Goal: Task Accomplishment & Management: Complete application form

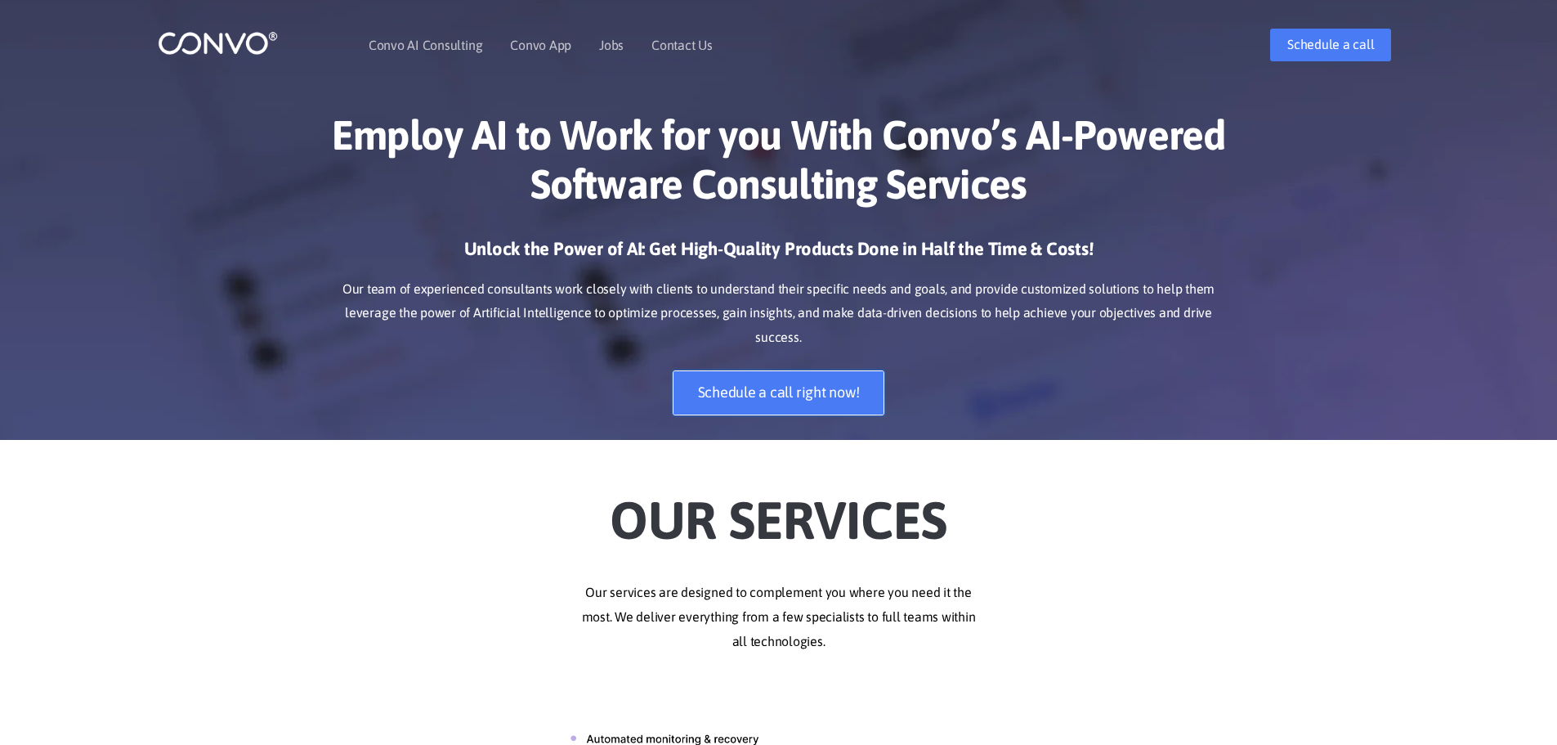
click at [839, 370] on link "Schedule a call right now!" at bounding box center [779, 392] width 213 height 45
click at [677, 39] on link "Contact Us" at bounding box center [681, 44] width 61 height 13
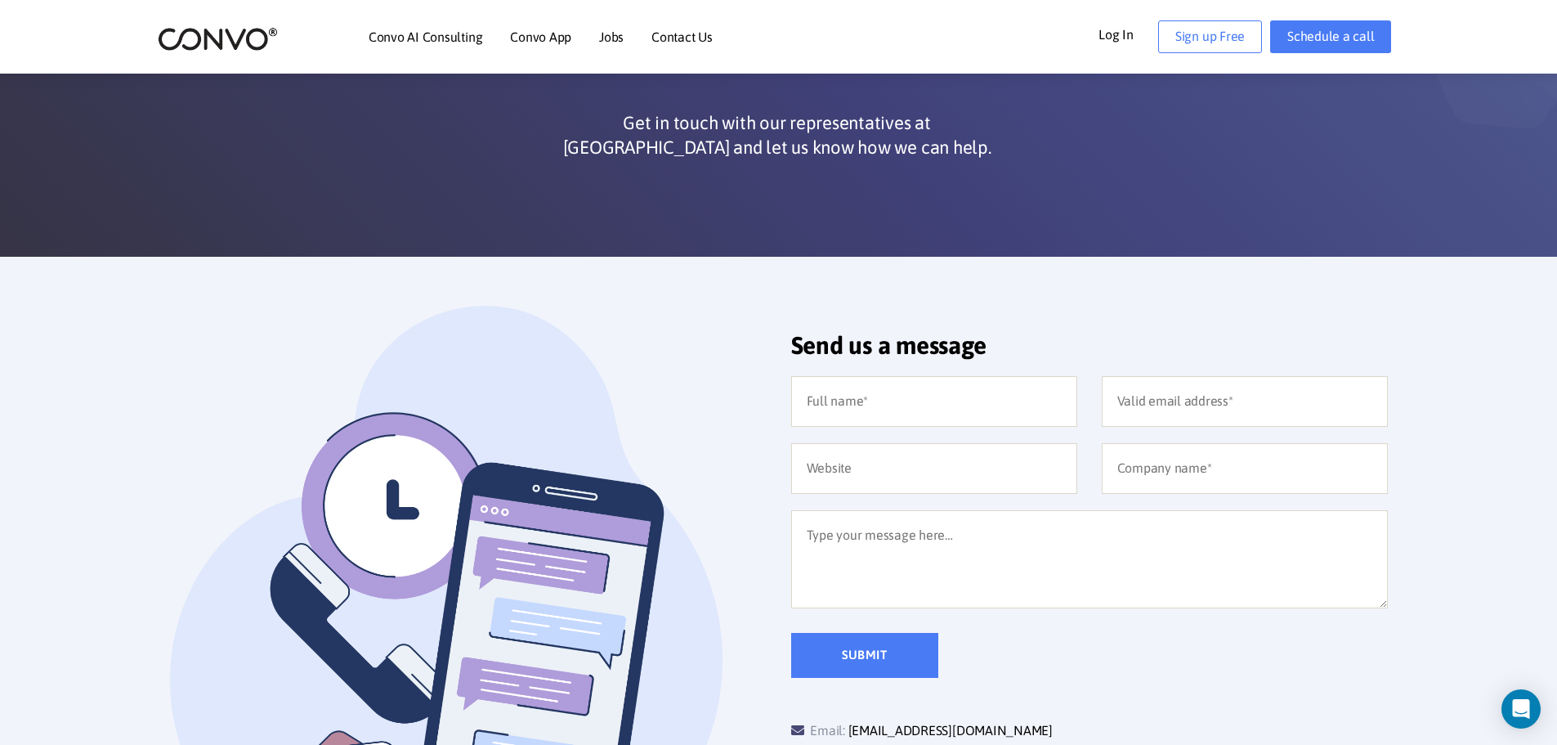
scroll to position [163, 0]
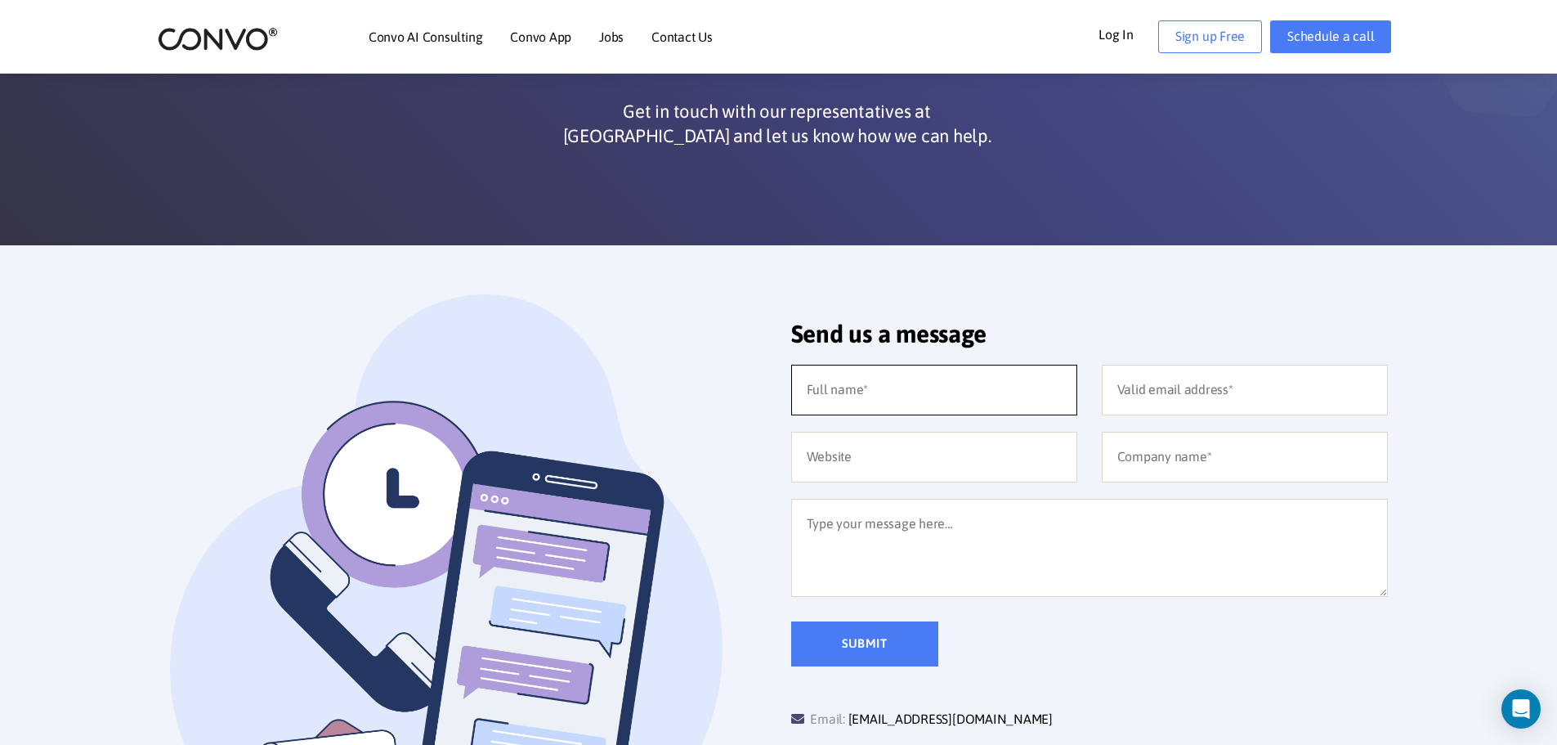
click at [947, 393] on input "text" at bounding box center [934, 390] width 286 height 51
type input "Ilyes Ouali"
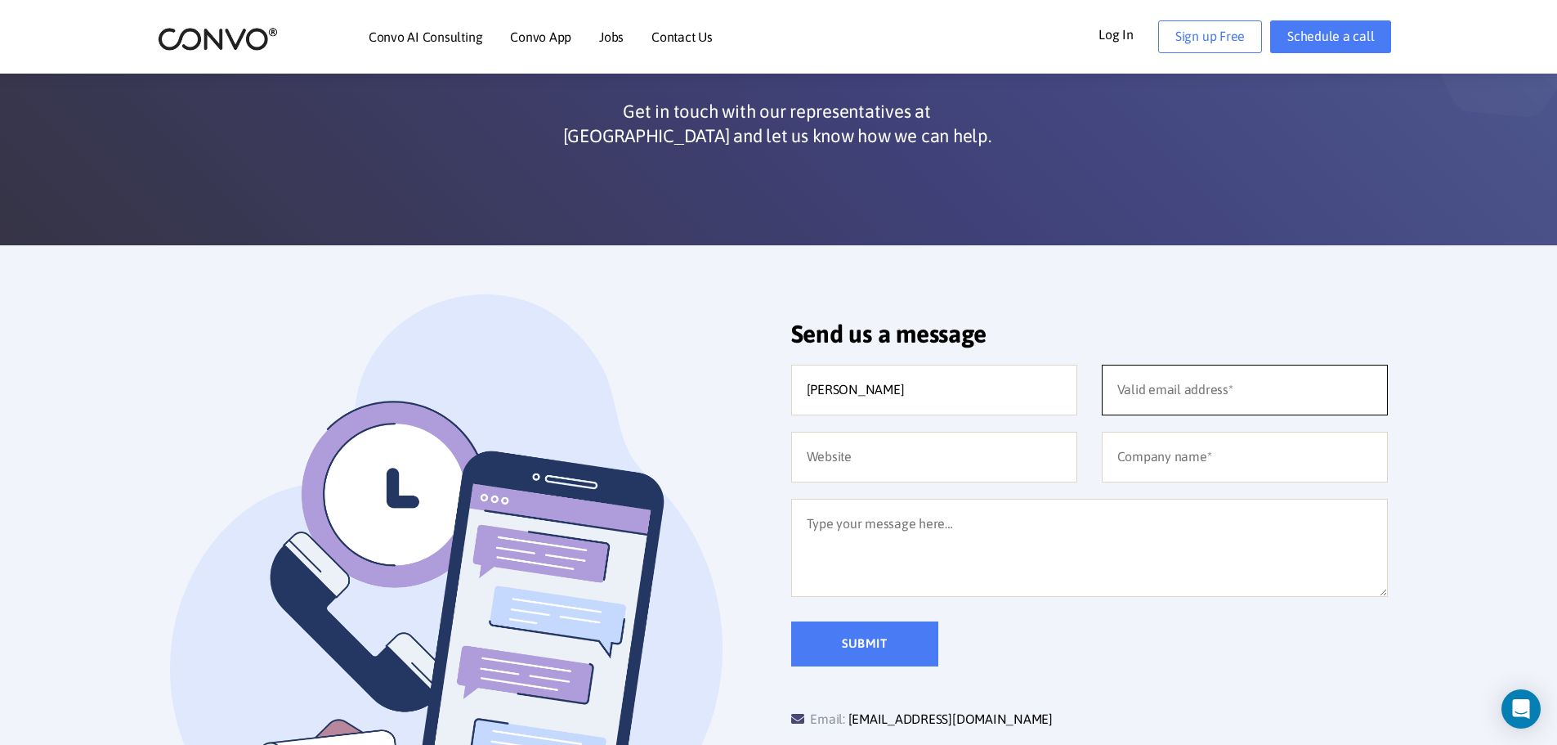
click at [1179, 387] on input "email" at bounding box center [1245, 390] width 286 height 51
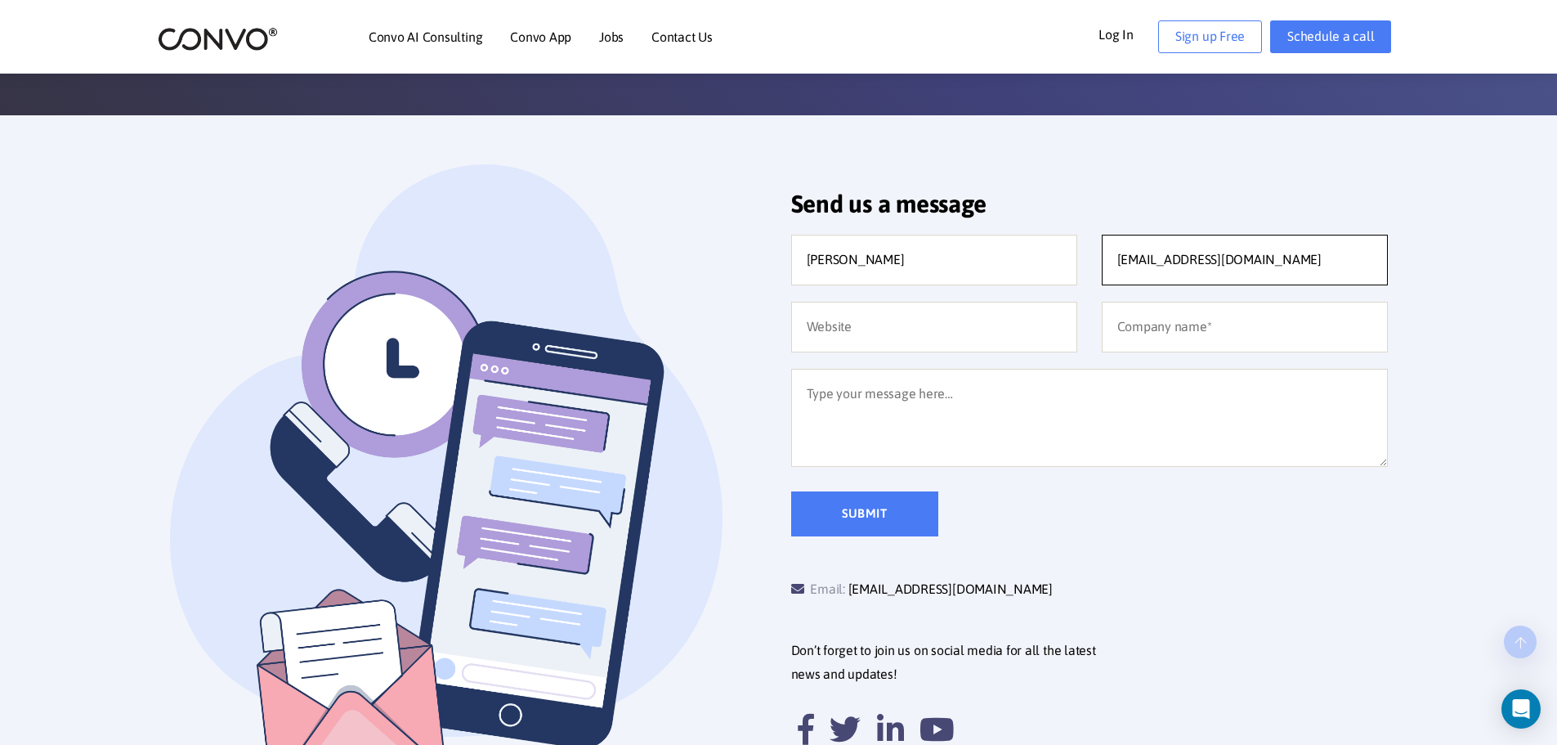
scroll to position [327, 0]
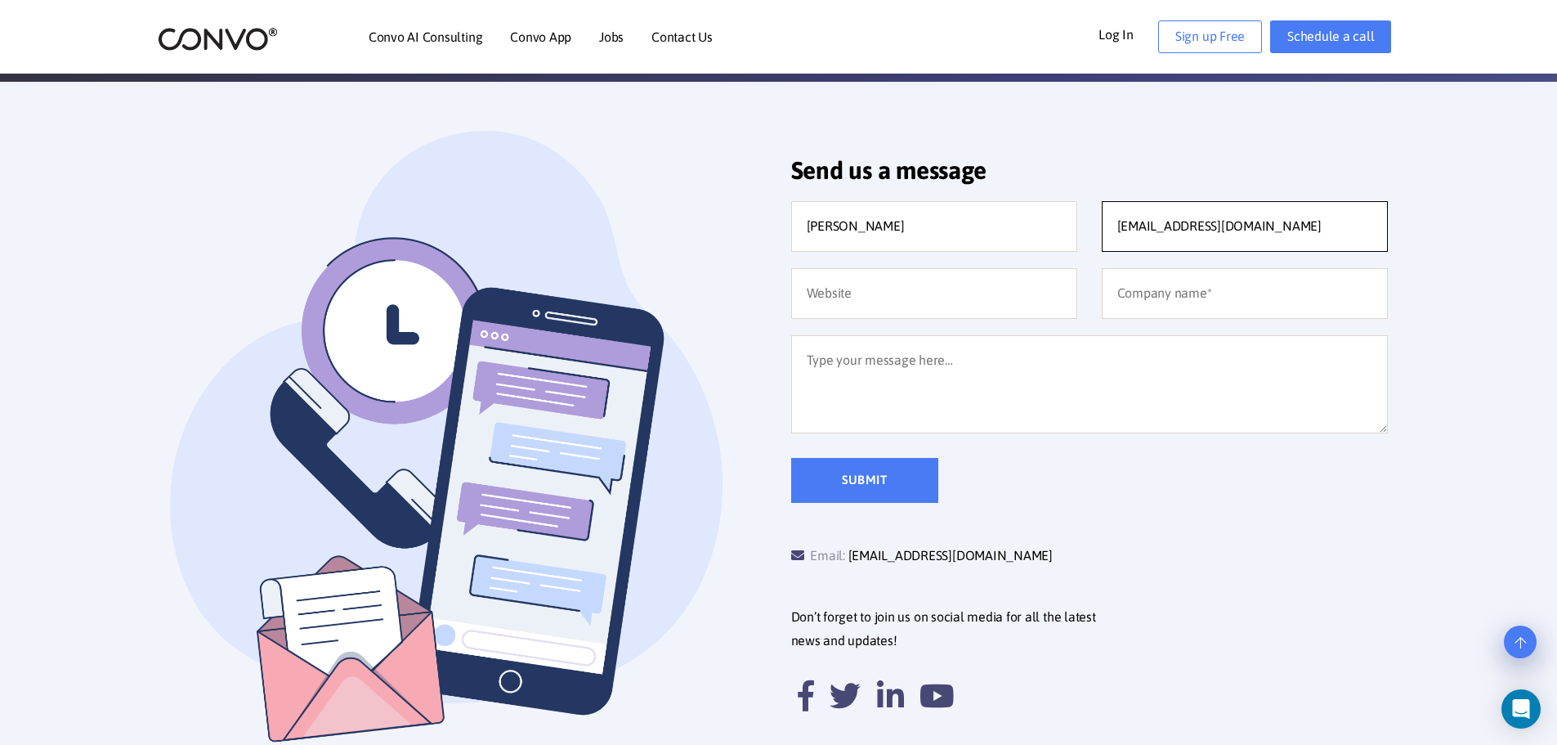
type input "ilyes.ouali2005@gmail.com"
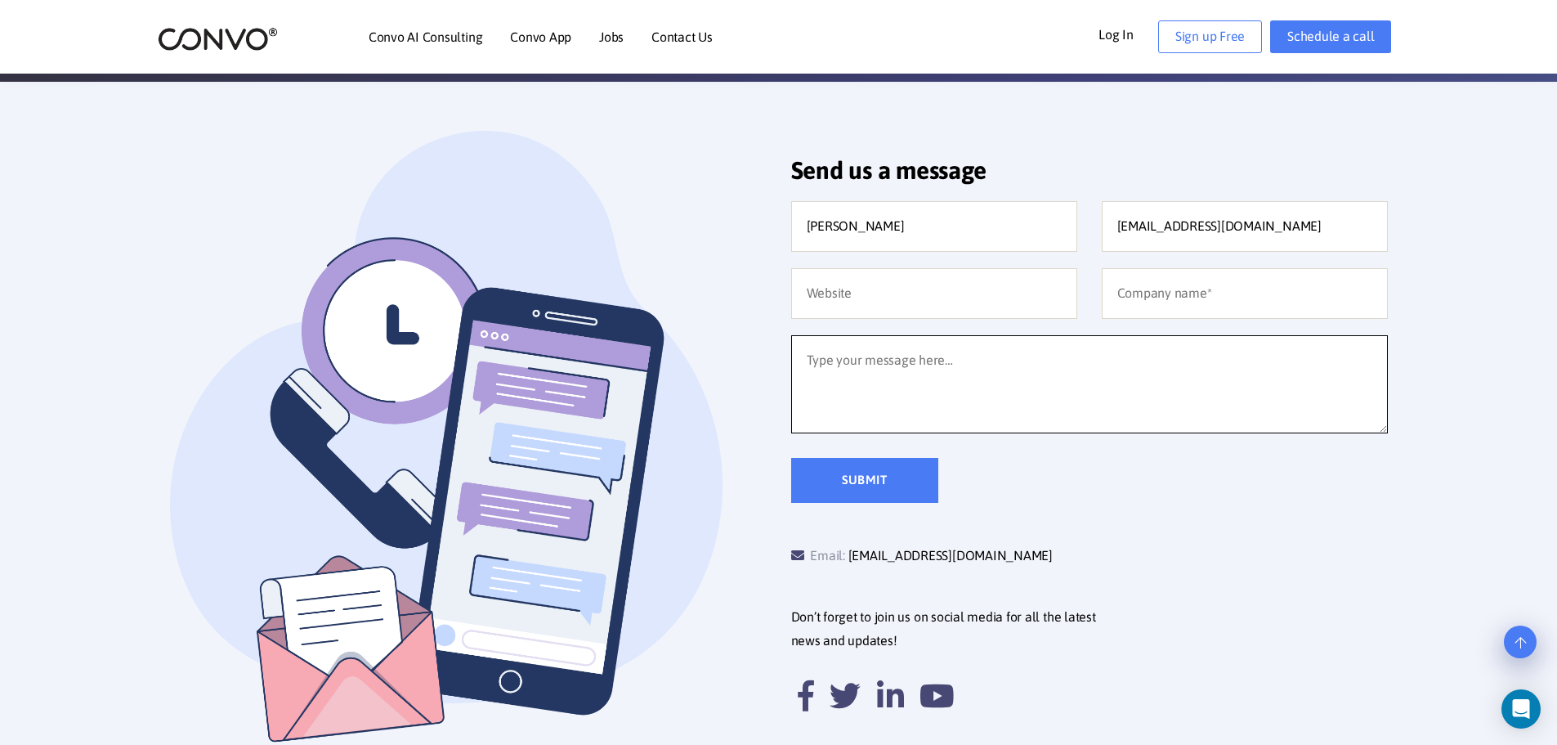
click at [992, 355] on textarea at bounding box center [1089, 384] width 597 height 98
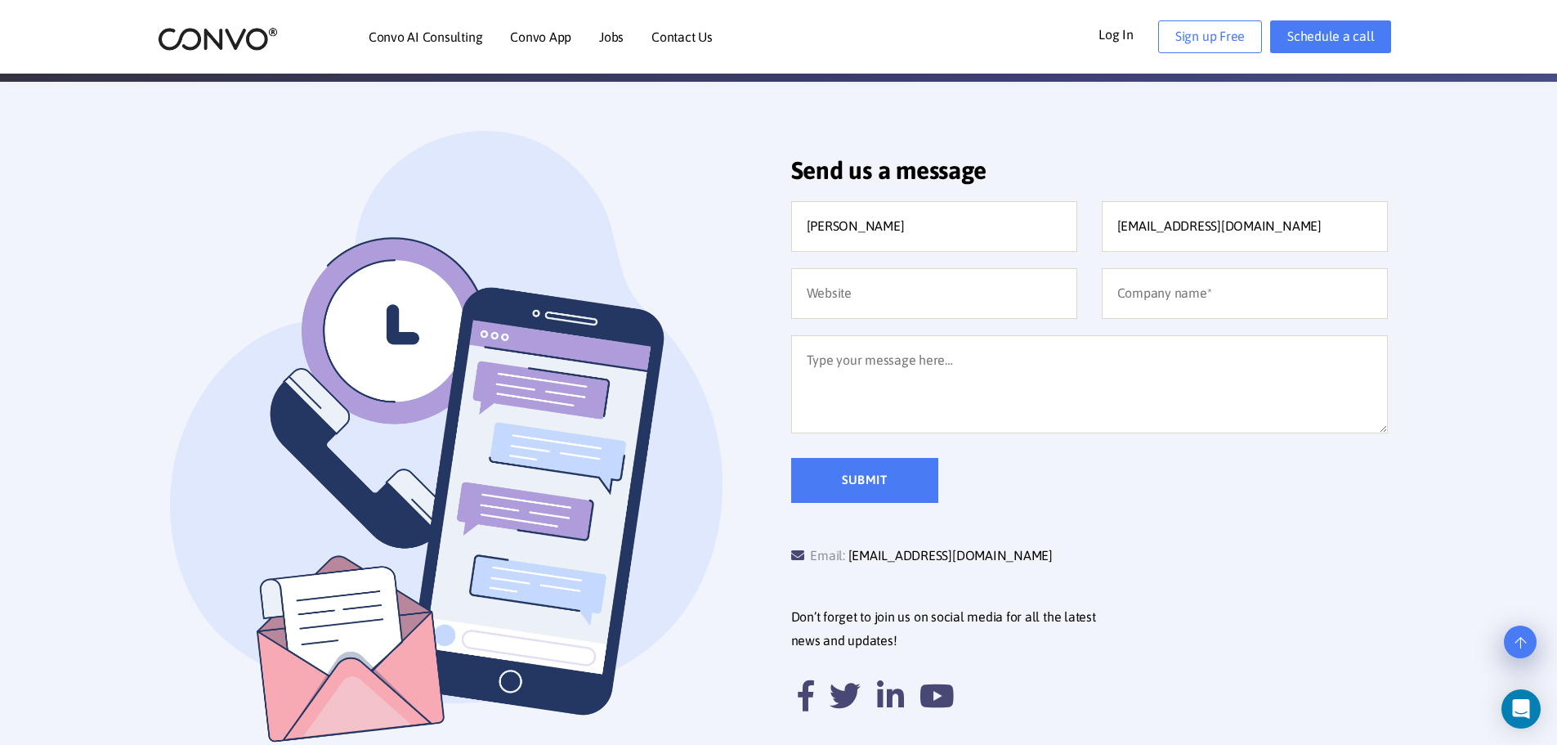
click at [1153, 487] on div "Submit" at bounding box center [1089, 480] width 621 height 45
click at [615, 38] on link "Jobs" at bounding box center [611, 36] width 25 height 13
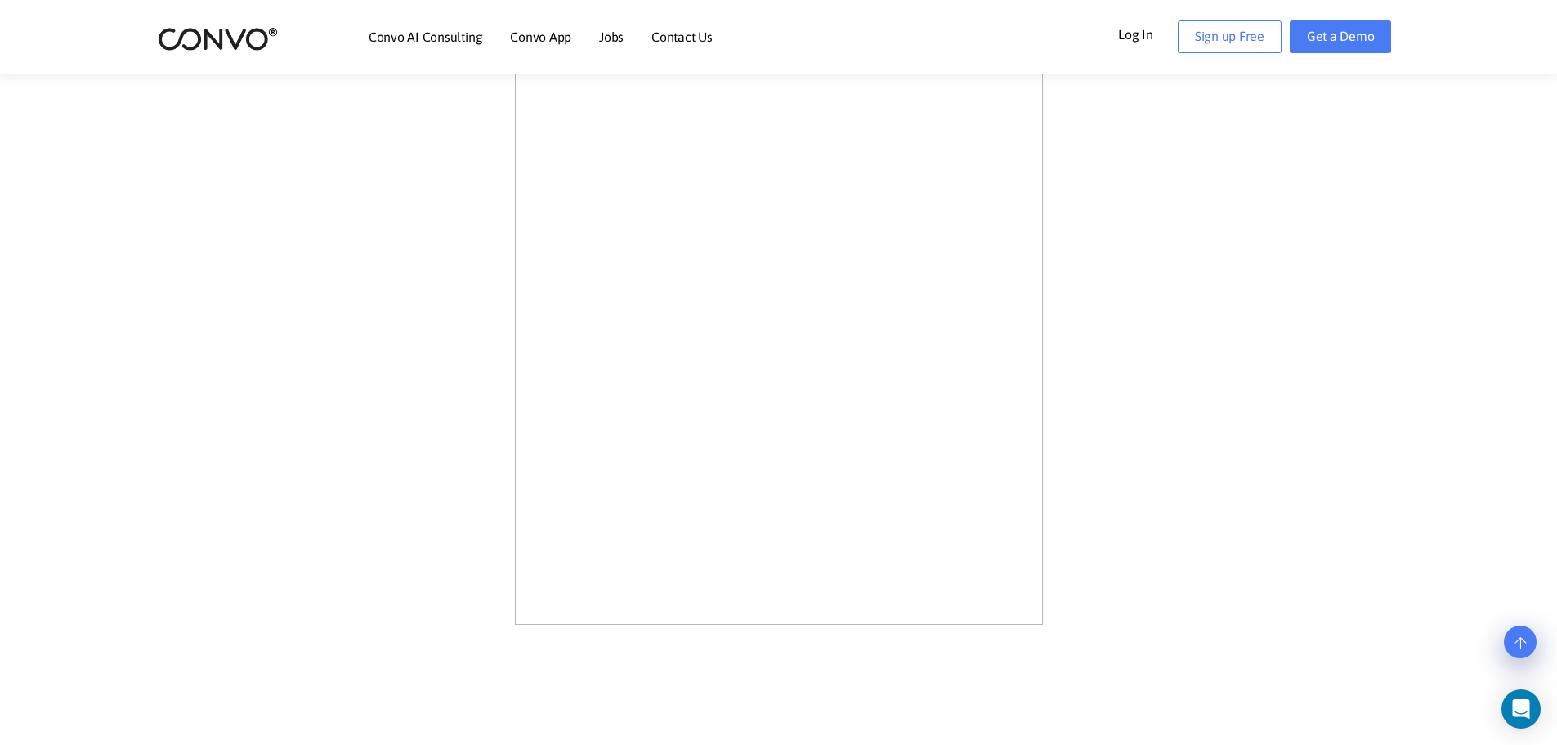
scroll to position [817, 0]
